Goal: Check status

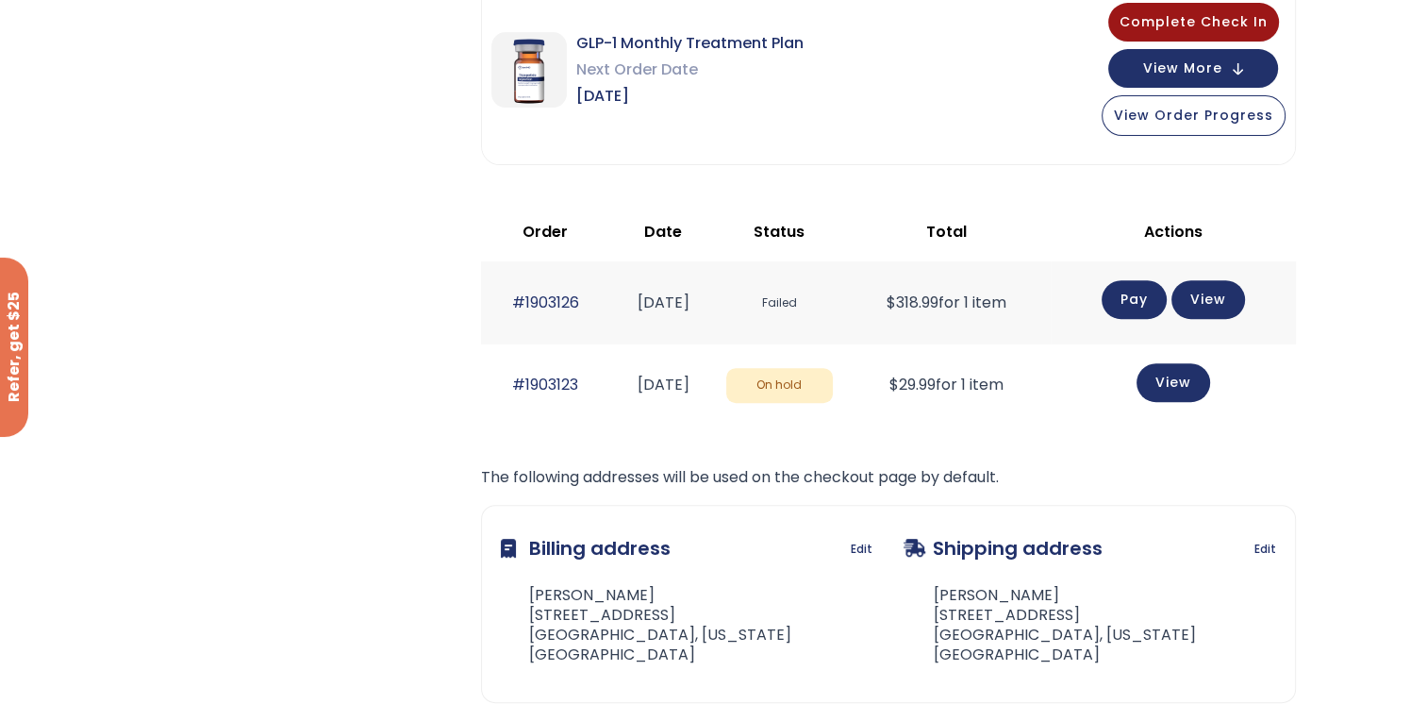
scroll to position [660, 0]
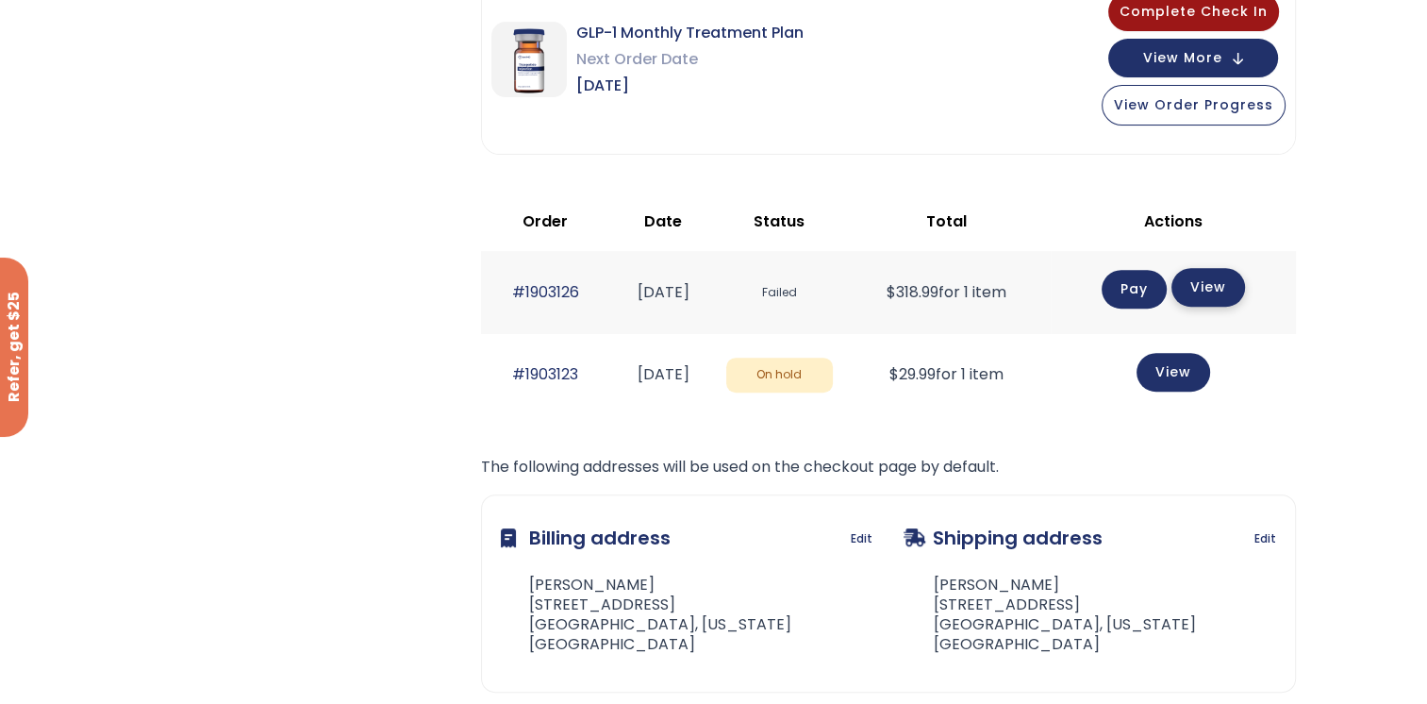
click at [1240, 290] on link "View" at bounding box center [1209, 287] width 74 height 39
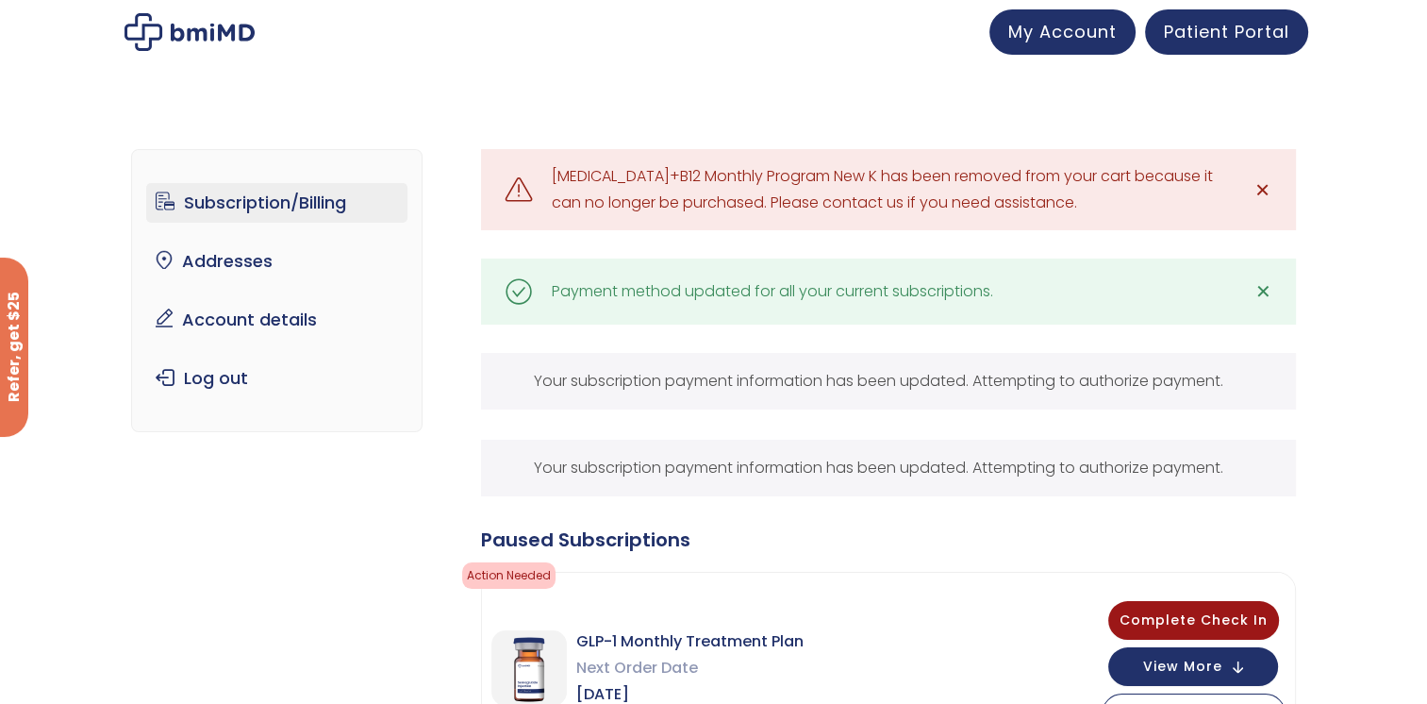
click at [1271, 189] on link "✕" at bounding box center [1263, 190] width 38 height 38
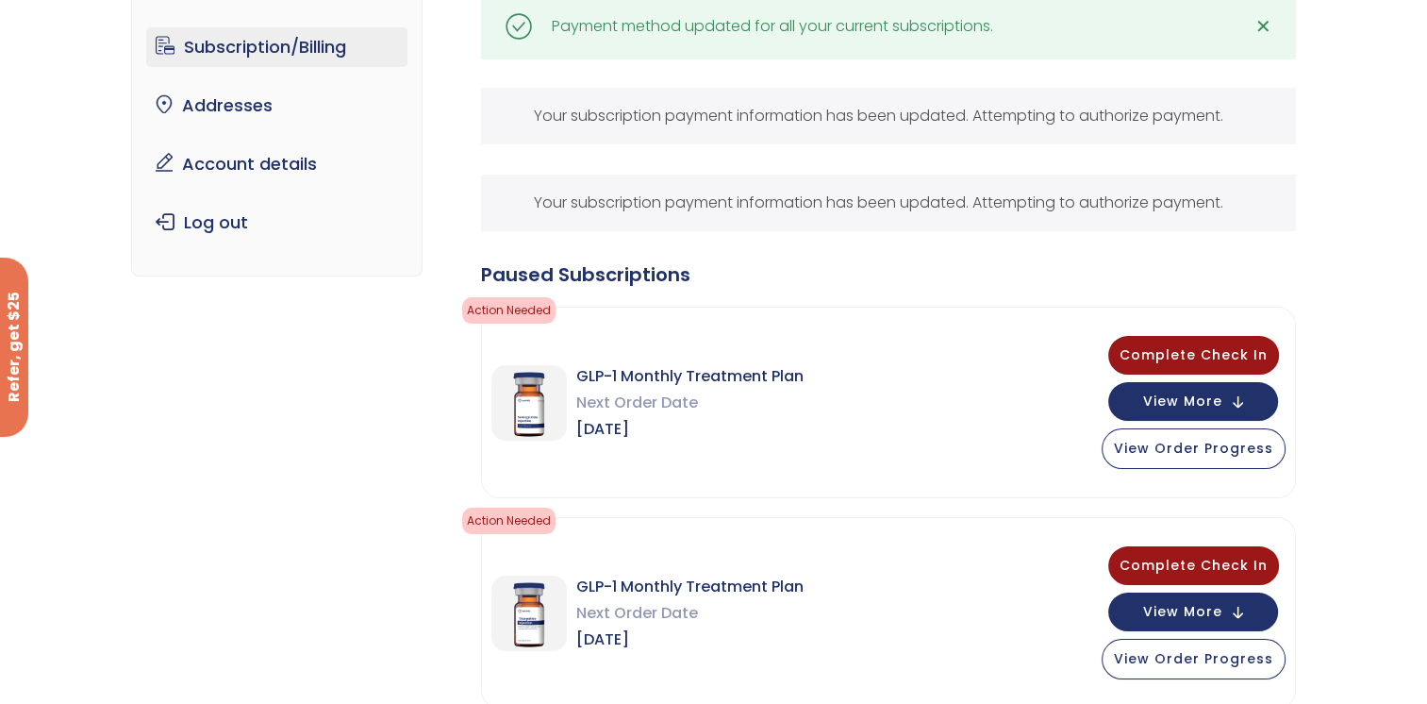
scroll to position [189, 0]
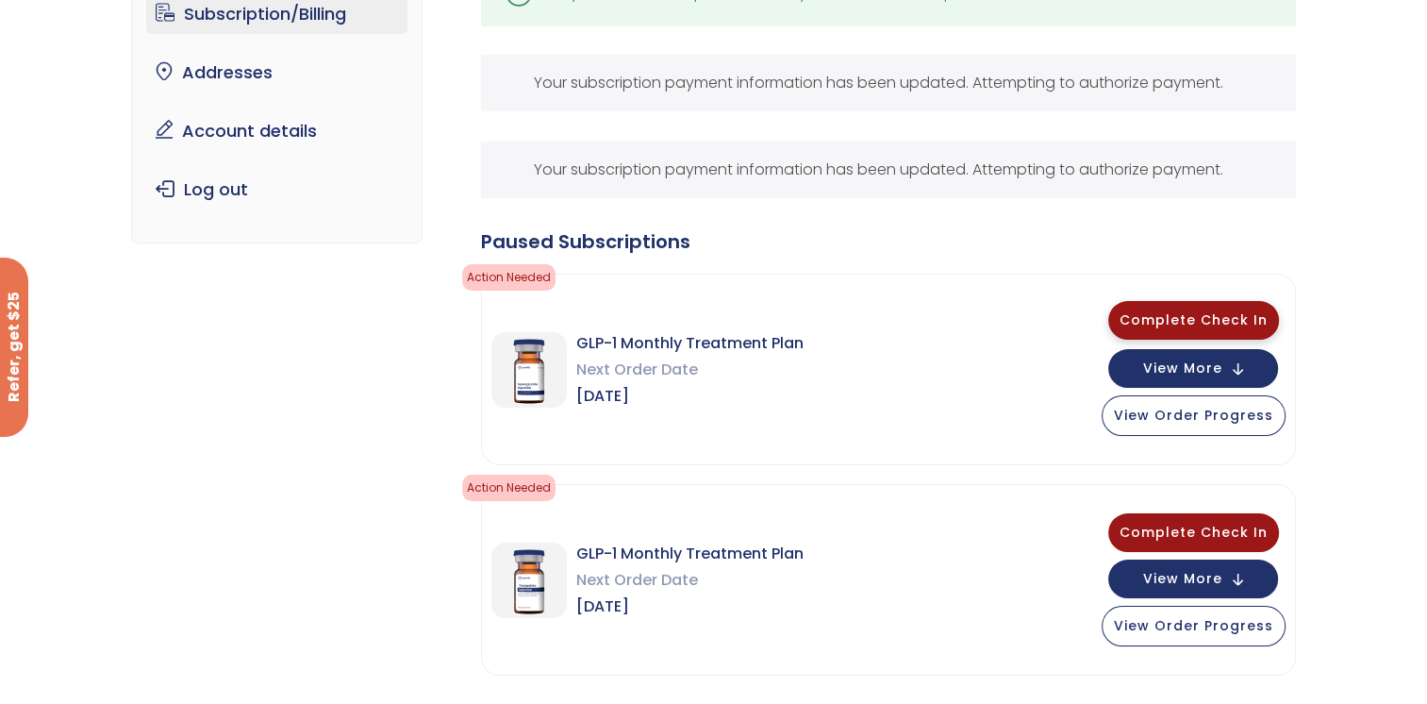
click at [1176, 327] on span "Complete Check In" at bounding box center [1194, 319] width 148 height 19
